Goal: Transaction & Acquisition: Purchase product/service

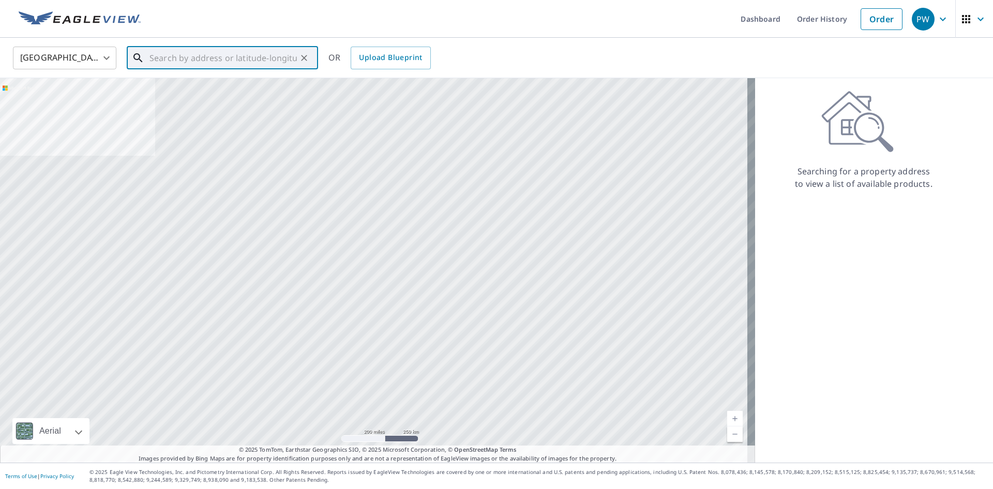
paste input "[STREET_ADDRESS][PERSON_NAME]"
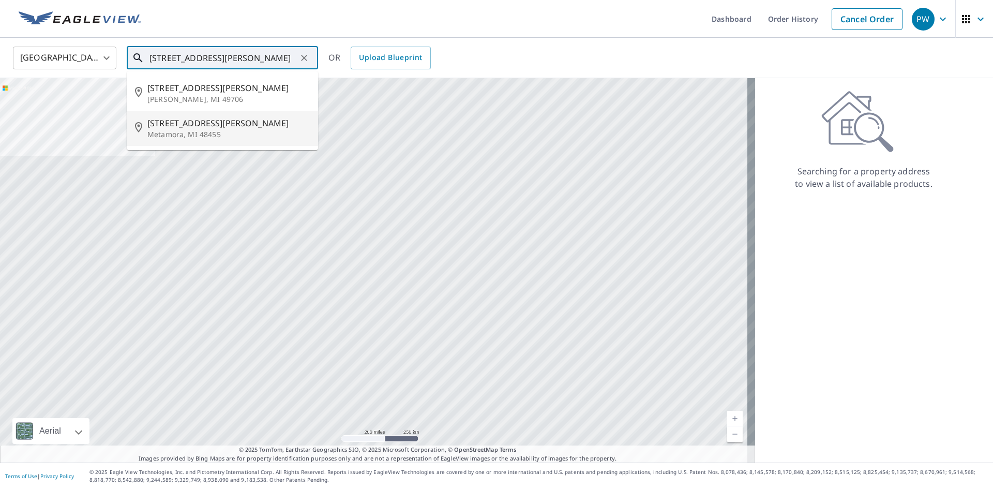
click at [209, 130] on p "Metamora, MI 48455" at bounding box center [228, 134] width 162 height 10
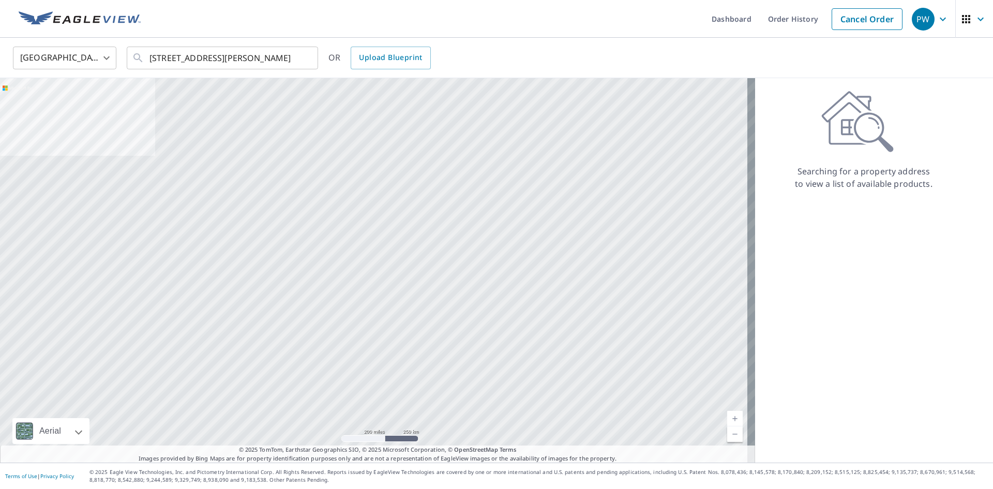
type input "[STREET_ADDRESS][PERSON_NAME]"
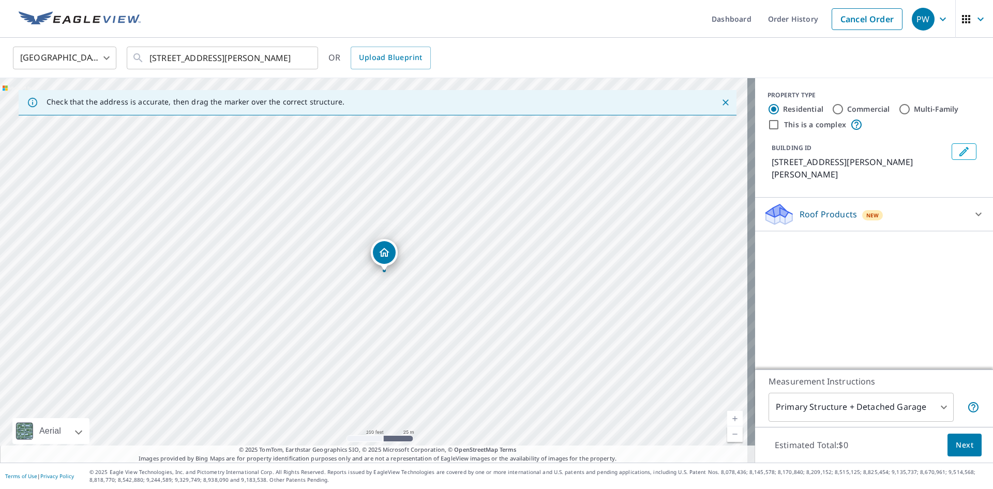
click at [896, 202] on div "Roof Products New" at bounding box center [864, 214] width 203 height 24
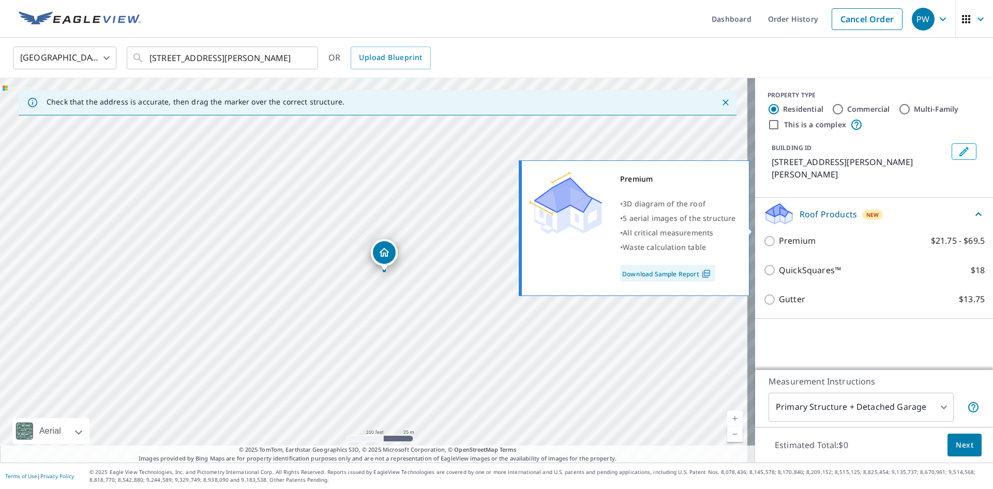
click at [802, 234] on p "Premium" at bounding box center [797, 240] width 37 height 13
click at [779, 235] on input "Premium $21.75 - $69.5" at bounding box center [771, 241] width 16 height 12
checkbox input "true"
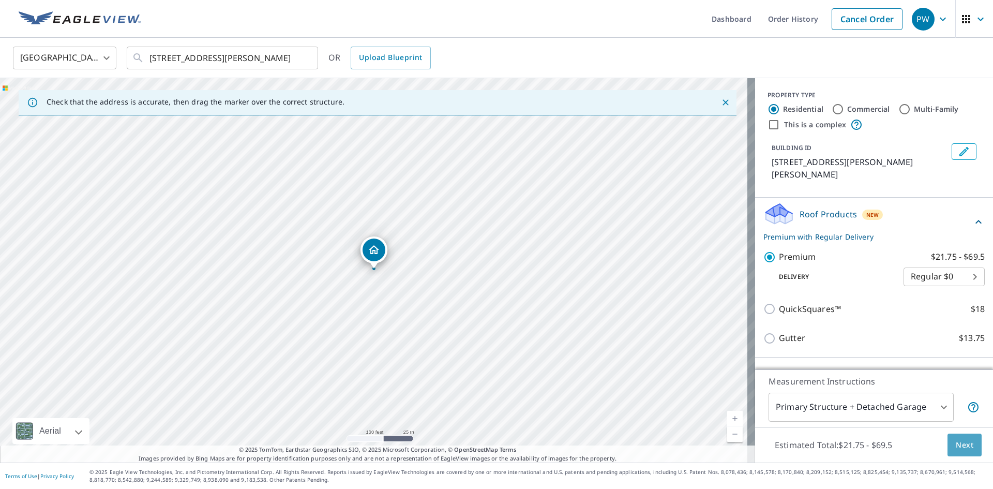
click at [955, 442] on span "Next" at bounding box center [964, 444] width 18 height 13
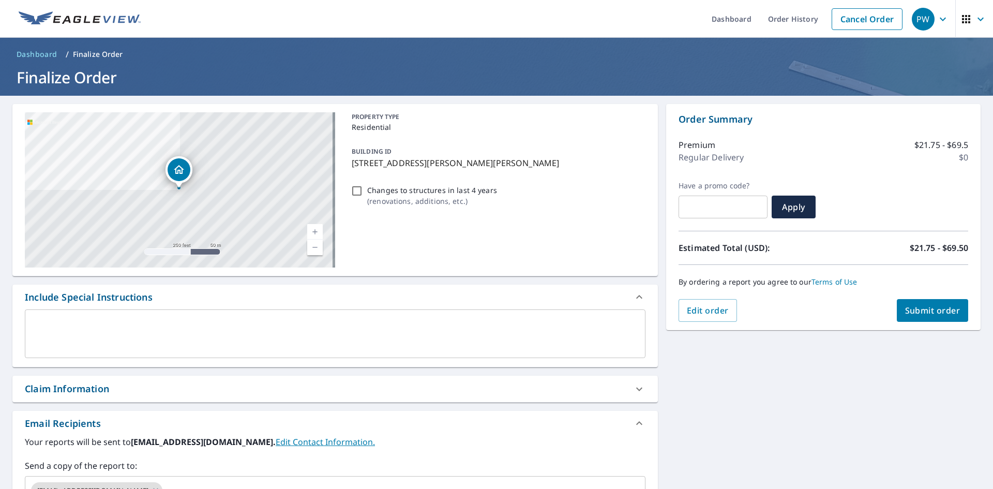
click at [408, 193] on p "Changes to structures in last 4 years" at bounding box center [432, 190] width 130 height 11
click at [363, 193] on input "Changes to structures in last 4 years ( renovations, additions, etc. )" at bounding box center [357, 191] width 12 height 12
checkbox input "true"
click at [909, 318] on button "Submit order" at bounding box center [932, 310] width 72 height 23
